Goal: Information Seeking & Learning: Learn about a topic

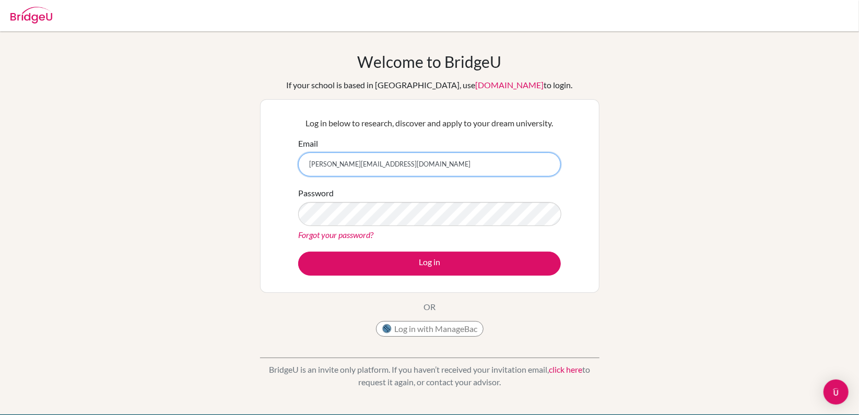
click at [361, 166] on input "samantha.t@asb.ac.th" at bounding box center [429, 165] width 263 height 24
type input "samantha.t@asbsk.ac.th"
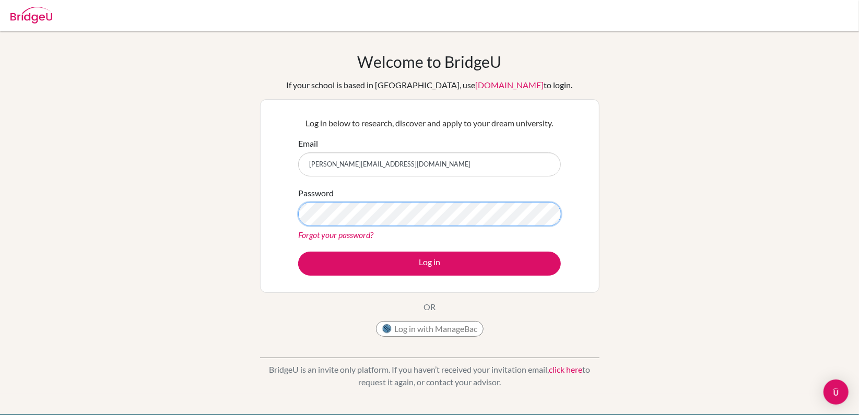
click at [298, 252] on button "Log in" at bounding box center [429, 264] width 263 height 24
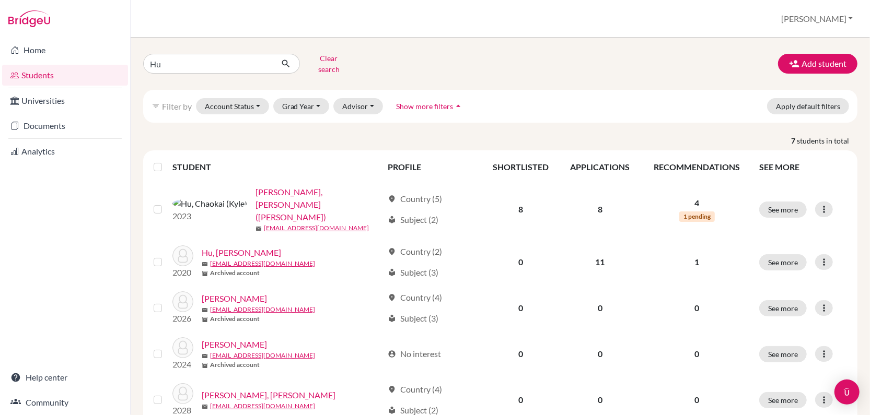
click at [44, 71] on link "Students" at bounding box center [65, 75] width 126 height 21
click at [368, 98] on button "Advisor" at bounding box center [358, 106] width 50 height 16
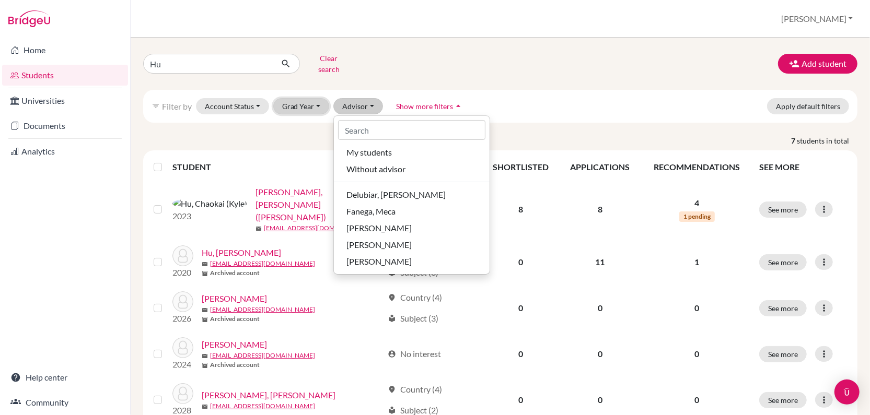
click at [284, 106] on button "Grad Year" at bounding box center [301, 106] width 56 height 16
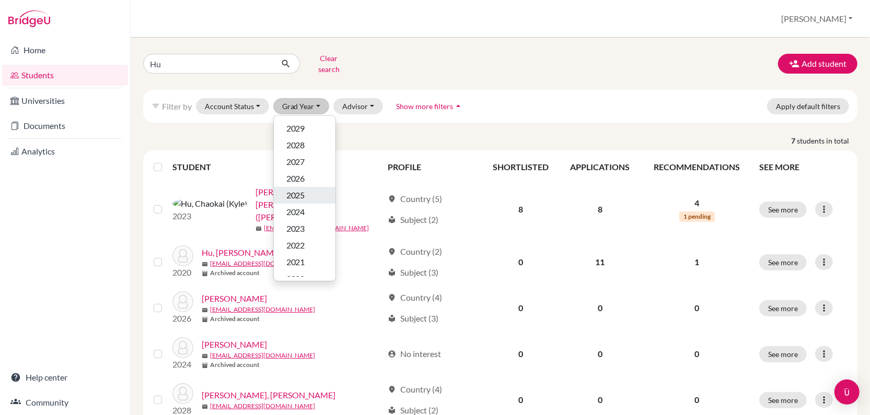
click at [292, 189] on span "2025" at bounding box center [295, 195] width 19 height 13
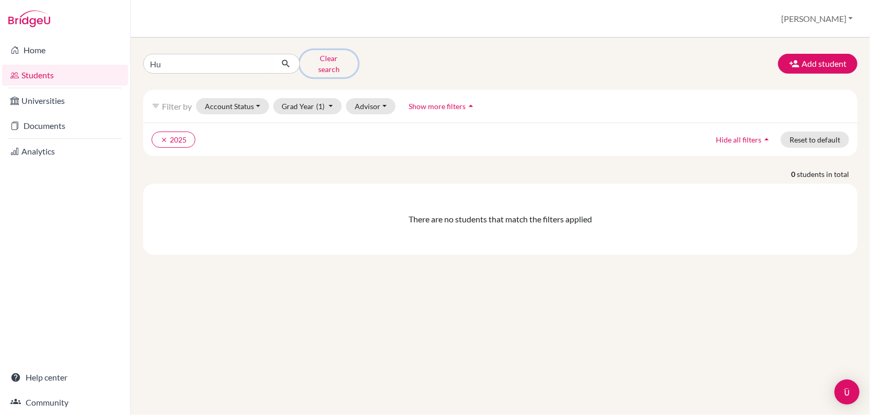
click at [336, 58] on button "Clear search" at bounding box center [329, 63] width 58 height 27
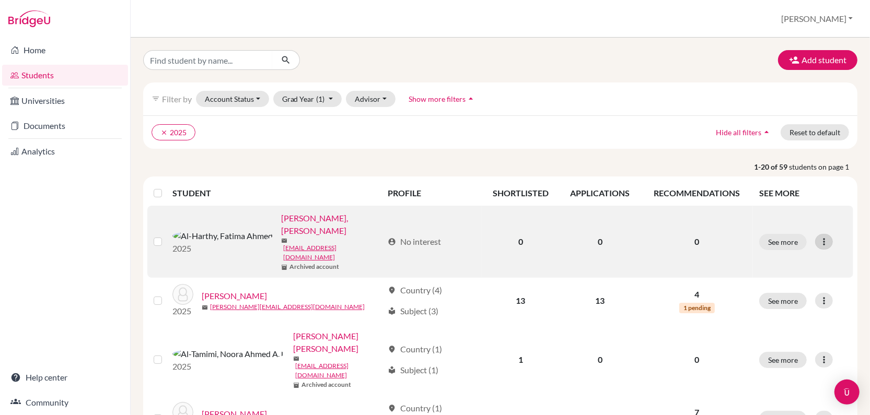
click at [818, 237] on icon at bounding box center [823, 242] width 10 height 10
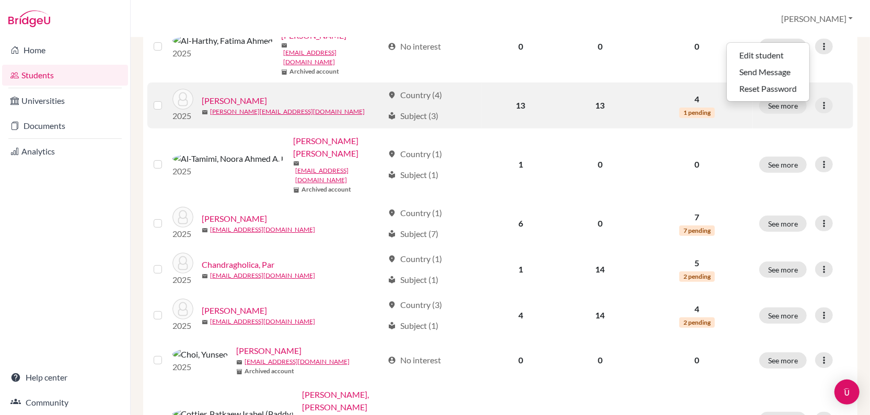
scroll to position [195, 0]
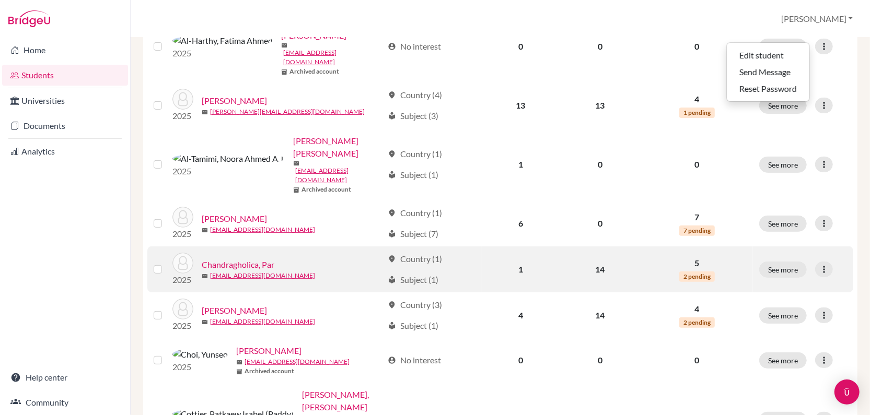
click at [232, 259] on link "Chandragholica, Par" at bounding box center [238, 265] width 73 height 13
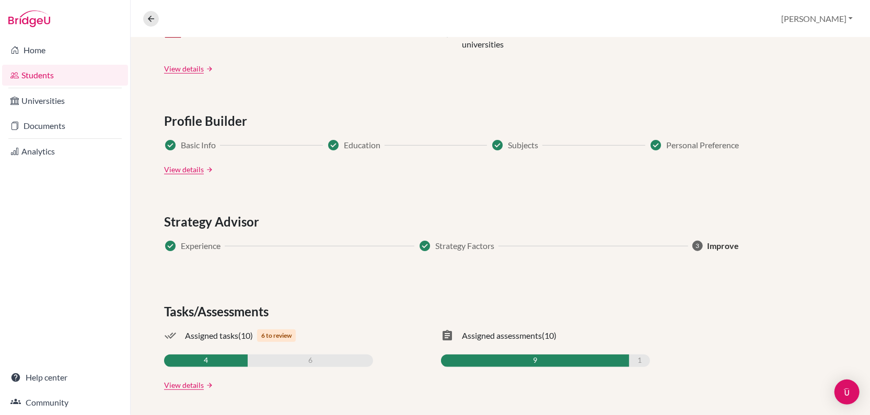
scroll to position [502, 0]
click at [173, 383] on link "View details" at bounding box center [184, 385] width 40 height 11
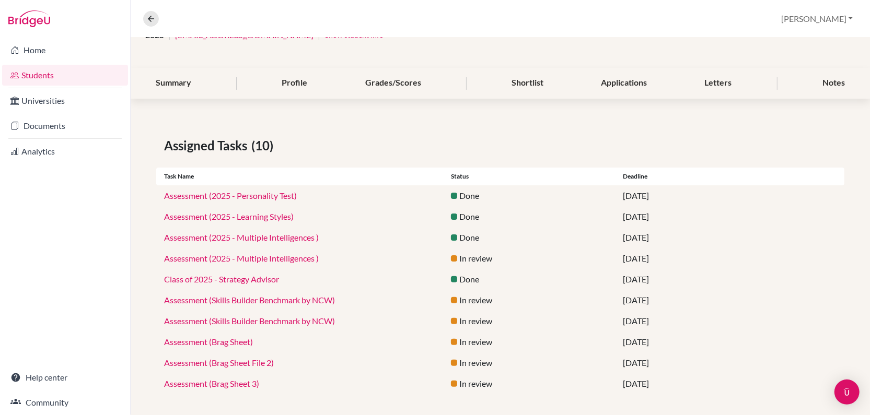
scroll to position [95, 0]
click at [236, 194] on link "Assessment (2025 - Personality Test)" at bounding box center [230, 197] width 133 height 10
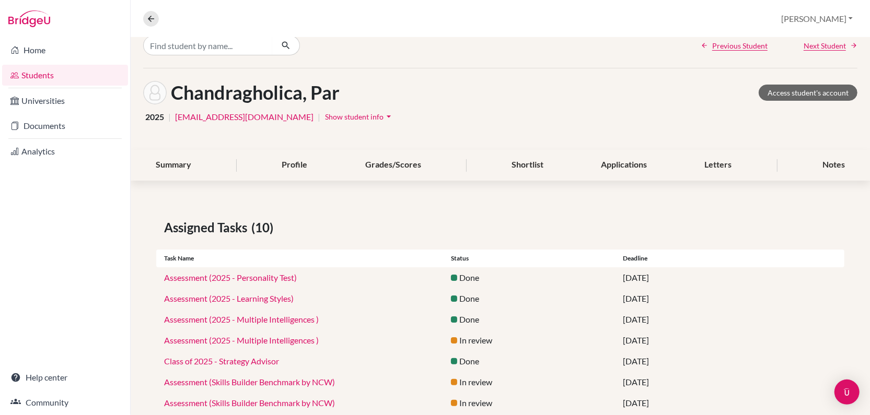
scroll to position [0, 0]
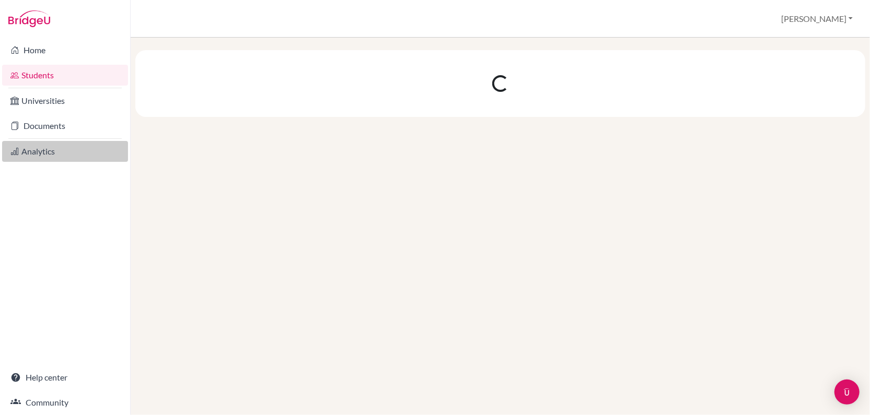
click at [48, 151] on link "Analytics" at bounding box center [65, 151] width 126 height 21
